Goal: Task Accomplishment & Management: Manage account settings

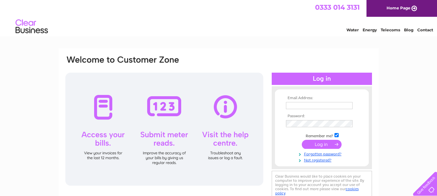
type input "[EMAIL_ADDRESS][DOMAIN_NAME]"
drag, startPoint x: 0, startPoint y: 0, endPoint x: 325, endPoint y: 145, distance: 355.8
click at [325, 145] on input "submit" at bounding box center [322, 144] width 40 height 9
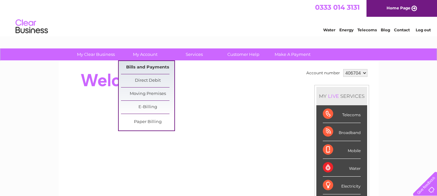
click at [147, 69] on link "Bills and Payments" at bounding box center [147, 67] width 53 height 13
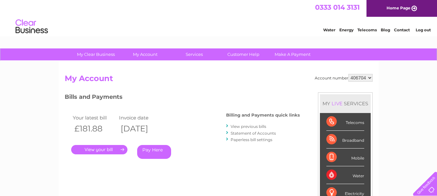
click at [96, 148] on link "." at bounding box center [99, 149] width 56 height 9
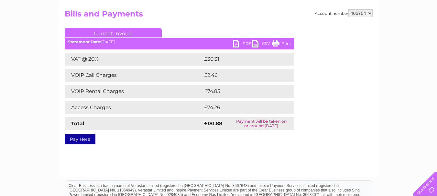
scroll to position [97, 0]
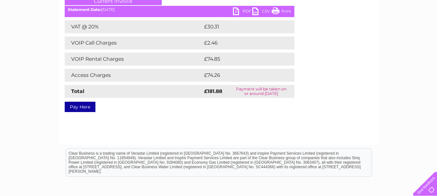
click at [236, 11] on link "PDF" at bounding box center [242, 11] width 19 height 9
